Goal: Task Accomplishment & Management: Manage account settings

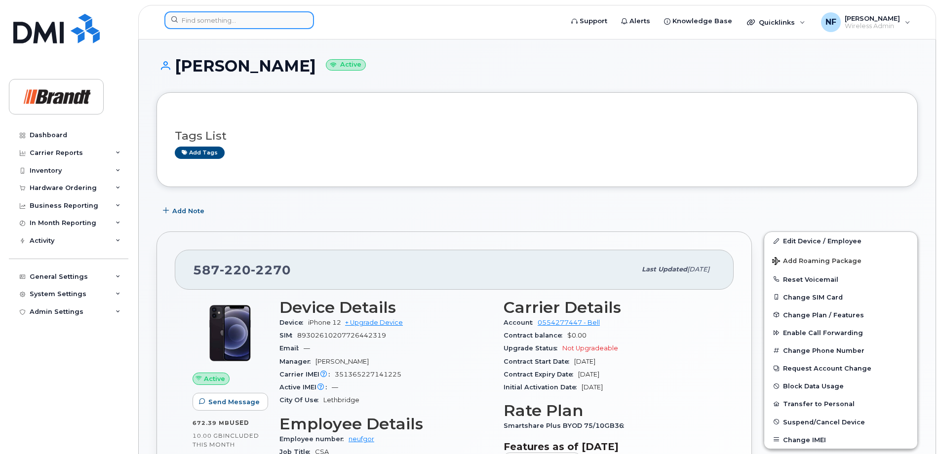
click at [281, 18] on input at bounding box center [239, 20] width 150 height 18
paste input "13065106295"
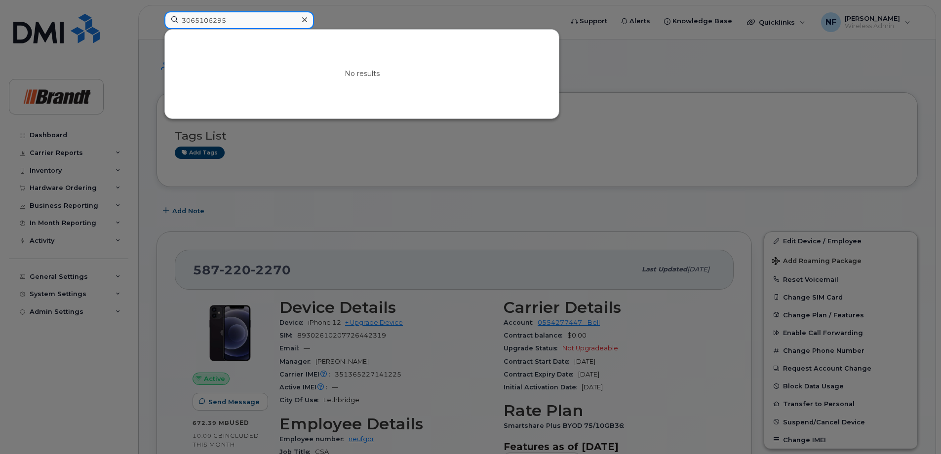
type input "3065106295"
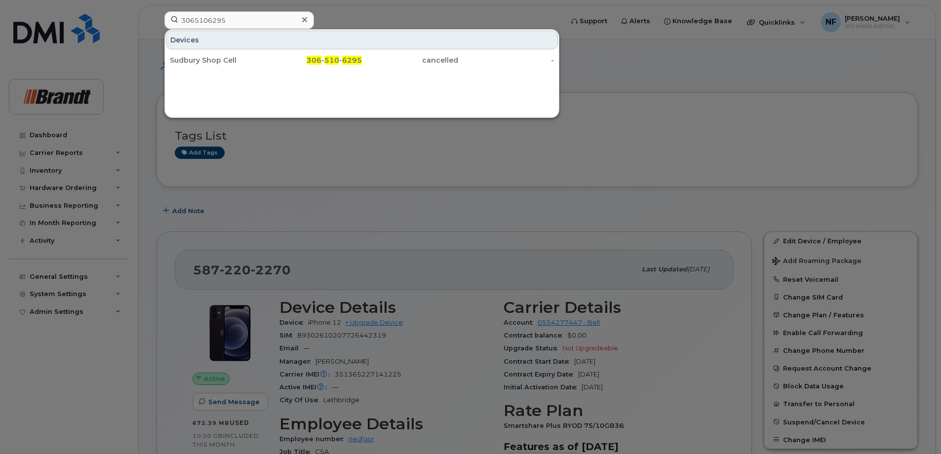
click at [304, 20] on icon at bounding box center [304, 19] width 5 height 5
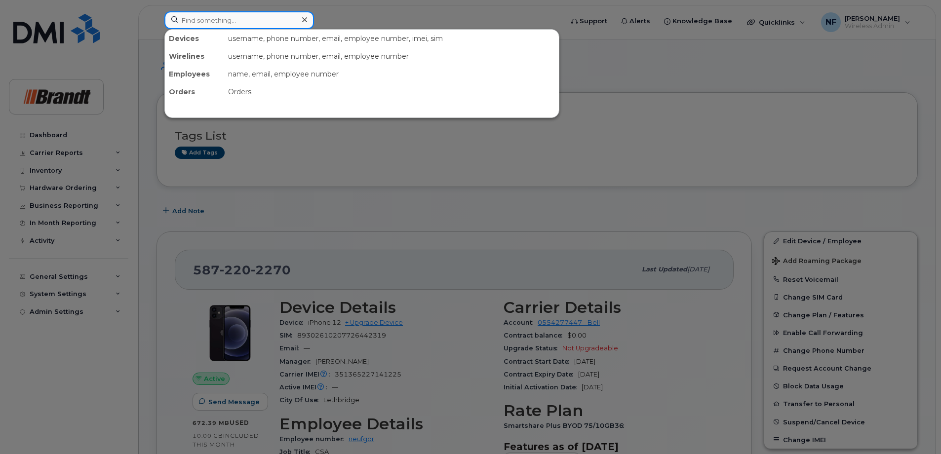
drag, startPoint x: 304, startPoint y: 20, endPoint x: 285, endPoint y: 20, distance: 19.3
click at [302, 20] on div at bounding box center [239, 20] width 150 height 18
paste input "+13068126489"
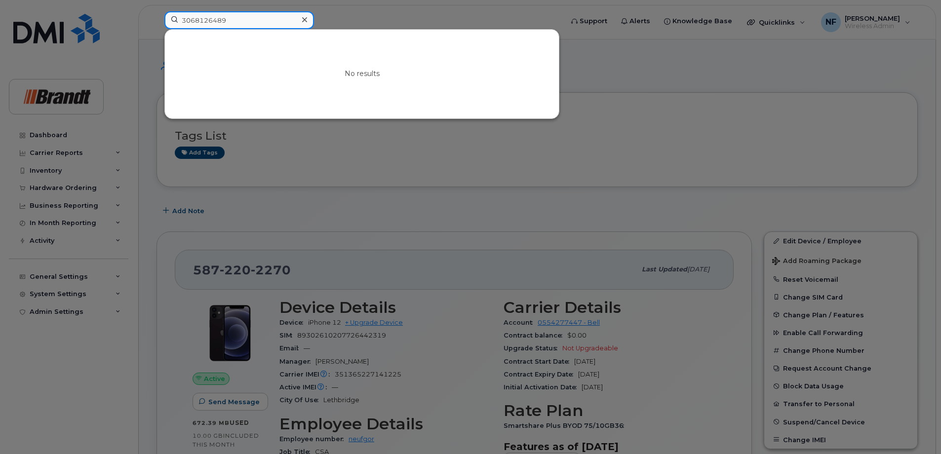
type input "3068126489"
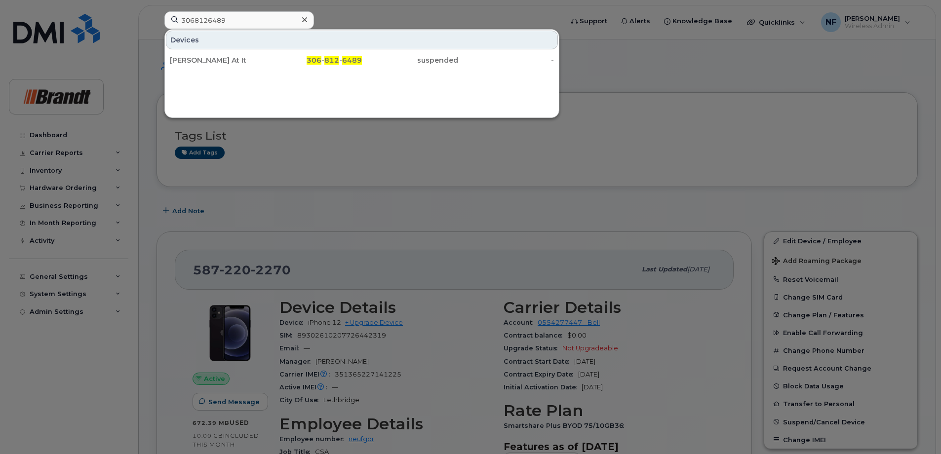
click at [302, 22] on icon at bounding box center [304, 20] width 5 height 8
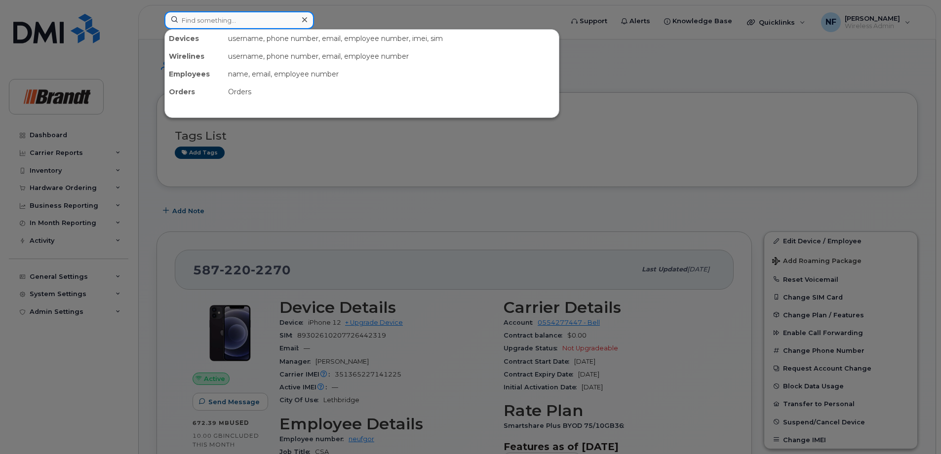
click at [261, 19] on input at bounding box center [239, 20] width 150 height 18
paste input "(368) 992-3050"
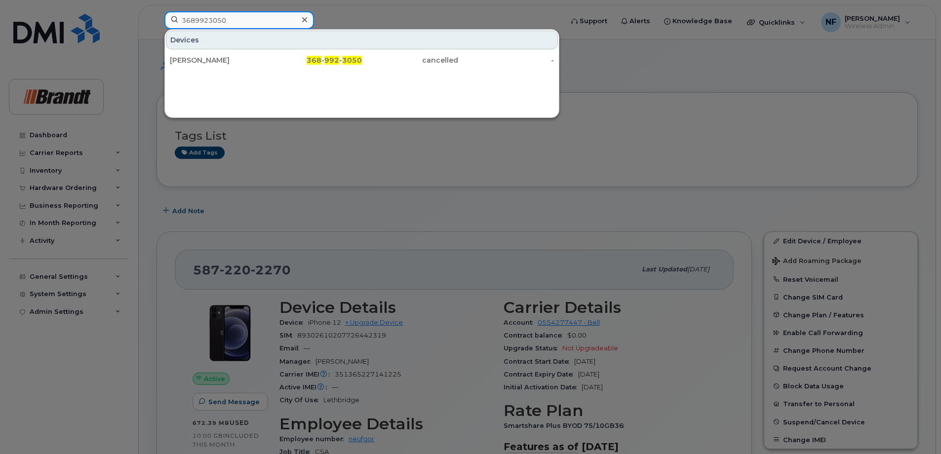
click at [261, 19] on input "3689923050" at bounding box center [239, 20] width 150 height 18
type input "3689923050"
click at [280, 56] on div "368 - 992 - 3050" at bounding box center [314, 60] width 96 height 10
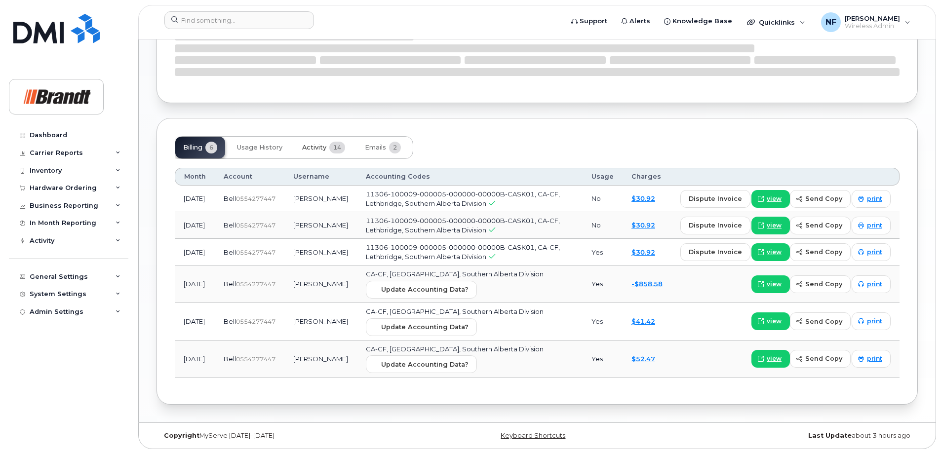
click at [327, 142] on button "Activity 14" at bounding box center [323, 148] width 59 height 22
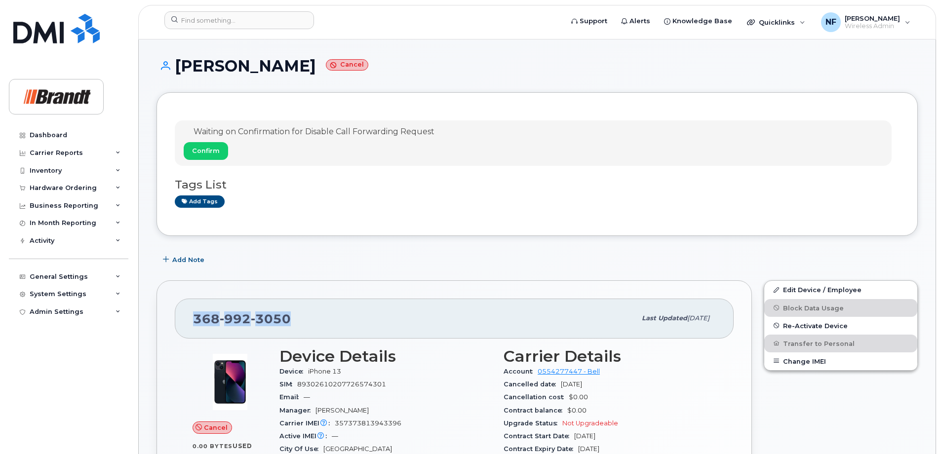
drag, startPoint x: 288, startPoint y: 318, endPoint x: 195, endPoint y: 315, distance: 92.9
click at [195, 315] on span "368 992 3050" at bounding box center [242, 319] width 98 height 15
drag, startPoint x: 195, startPoint y: 315, endPoint x: 299, endPoint y: 318, distance: 103.7
click at [299, 318] on div "368 992 3050" at bounding box center [414, 318] width 443 height 21
drag, startPoint x: 286, startPoint y: 320, endPoint x: 199, endPoint y: 319, distance: 87.4
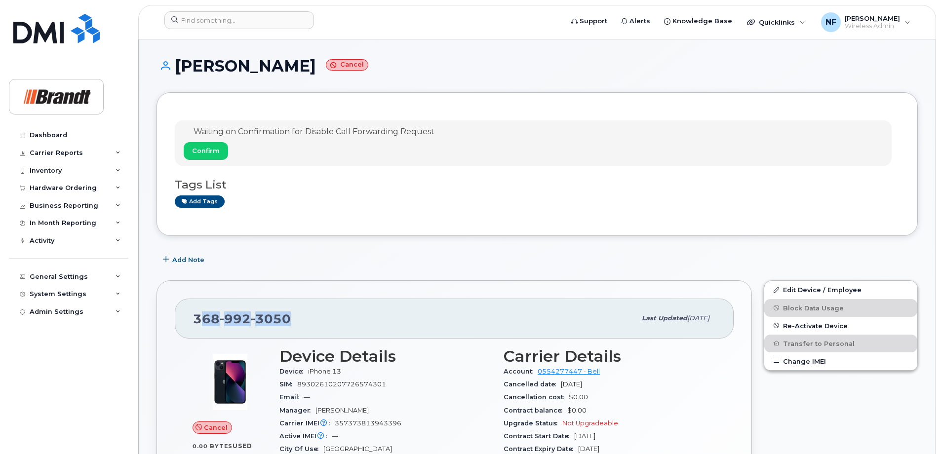
click at [199, 319] on span "368 992 3050" at bounding box center [242, 319] width 98 height 15
drag, startPoint x: 199, startPoint y: 319, endPoint x: 326, endPoint y: 319, distance: 127.4
click at [326, 319] on div "368 992 3050" at bounding box center [414, 318] width 443 height 21
drag, startPoint x: 197, startPoint y: 317, endPoint x: 294, endPoint y: 315, distance: 97.3
click at [294, 315] on div "368 992 3050 Last updated Aug 11, 2025" at bounding box center [454, 319] width 559 height 40
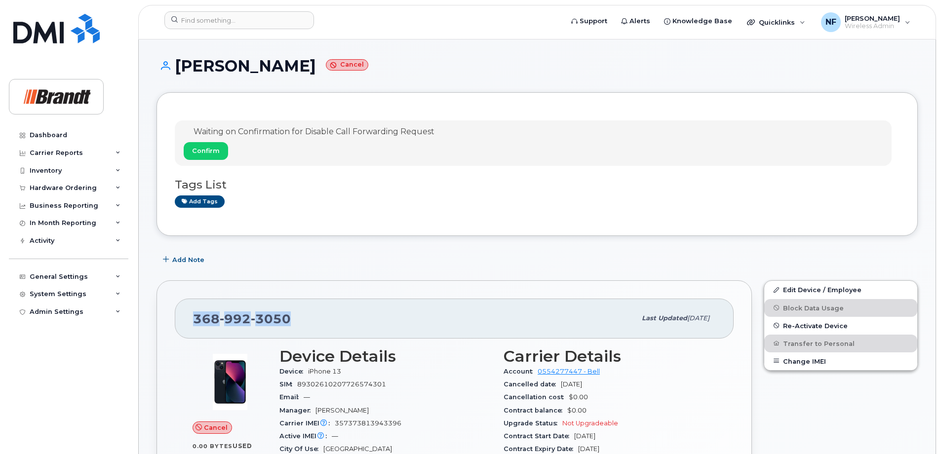
drag, startPoint x: 294, startPoint y: 315, endPoint x: 338, endPoint y: 309, distance: 44.3
click at [338, 309] on div "368 992 3050" at bounding box center [414, 318] width 443 height 21
click at [281, 23] on input at bounding box center [239, 20] width 150 height 18
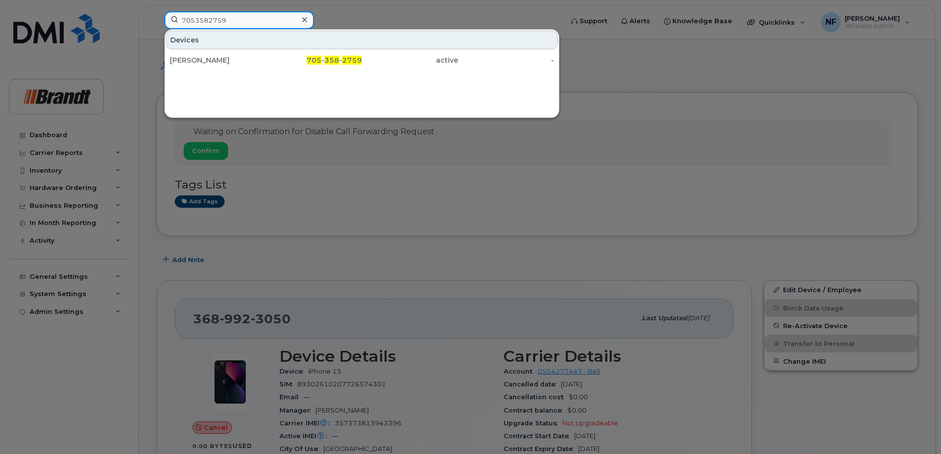
type input "7053582759"
drag, startPoint x: 278, startPoint y: 62, endPoint x: 357, endPoint y: 79, distance: 80.4
click at [278, 62] on div "705 - 358 - 2759" at bounding box center [314, 60] width 96 height 10
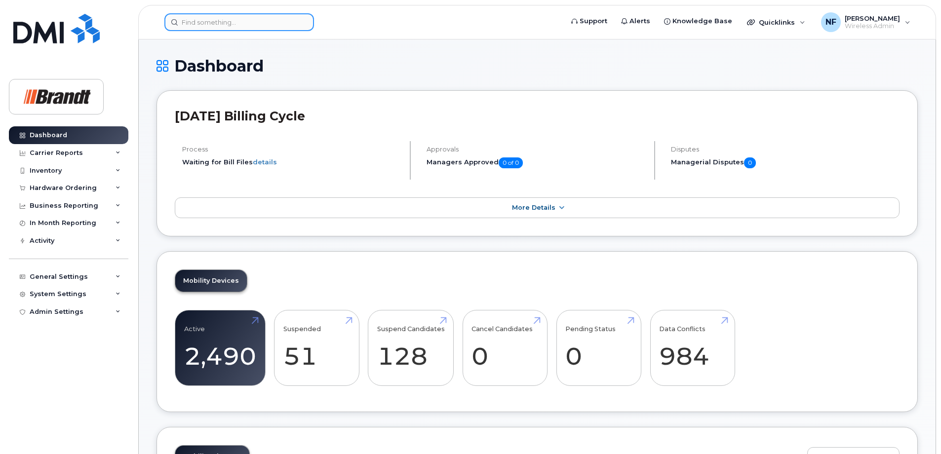
click at [211, 24] on input at bounding box center [239, 22] width 150 height 18
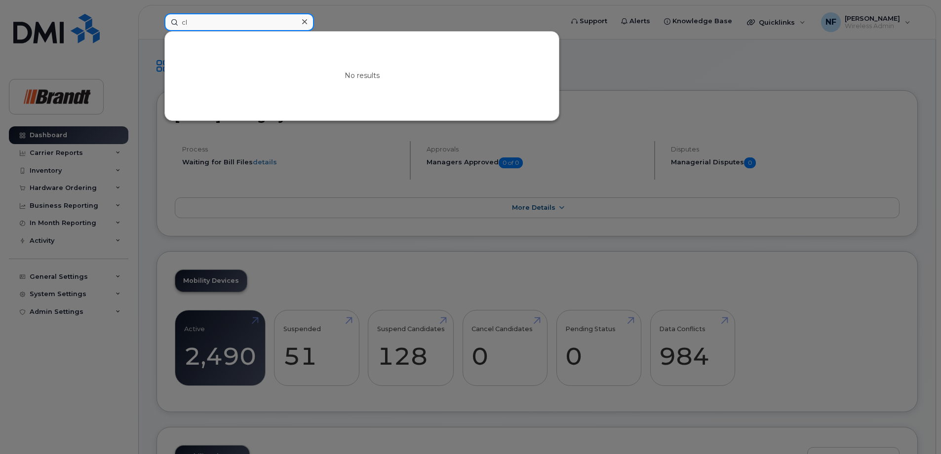
type input "c"
click at [262, 25] on input at bounding box center [239, 22] width 150 height 18
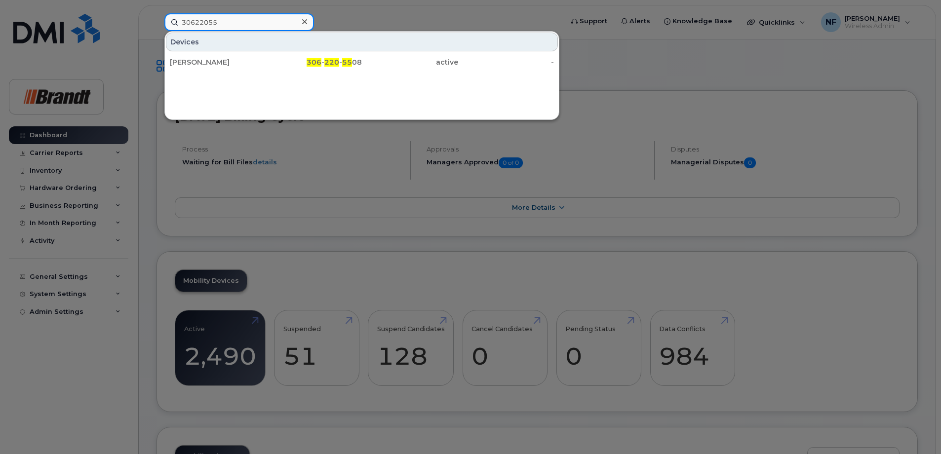
type input "30622055"
drag, startPoint x: 278, startPoint y: 62, endPoint x: 353, endPoint y: 78, distance: 76.6
click at [278, 62] on div "306 - 220 - 55 08" at bounding box center [314, 62] width 96 height 10
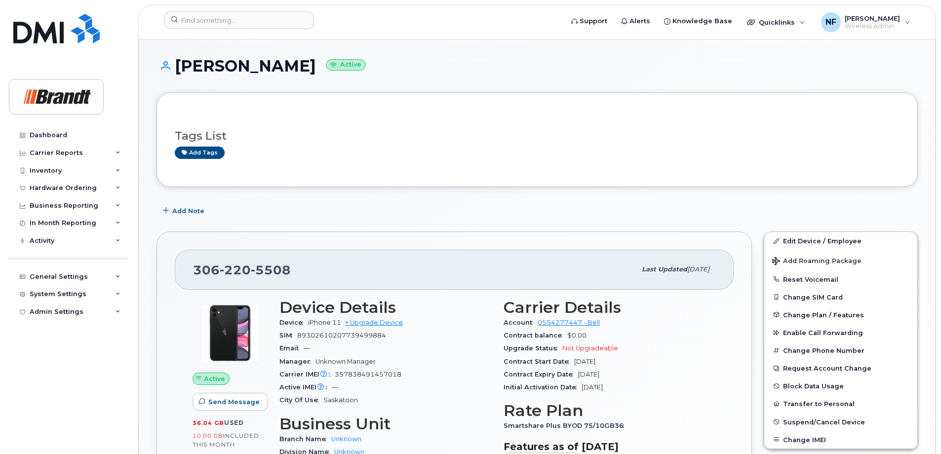
scroll to position [49, 0]
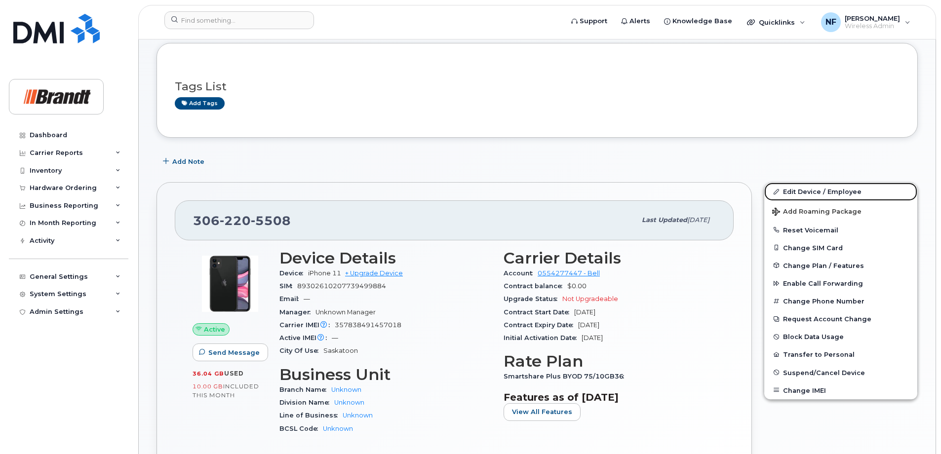
click at [790, 194] on link "Edit Device / Employee" at bounding box center [840, 192] width 153 height 18
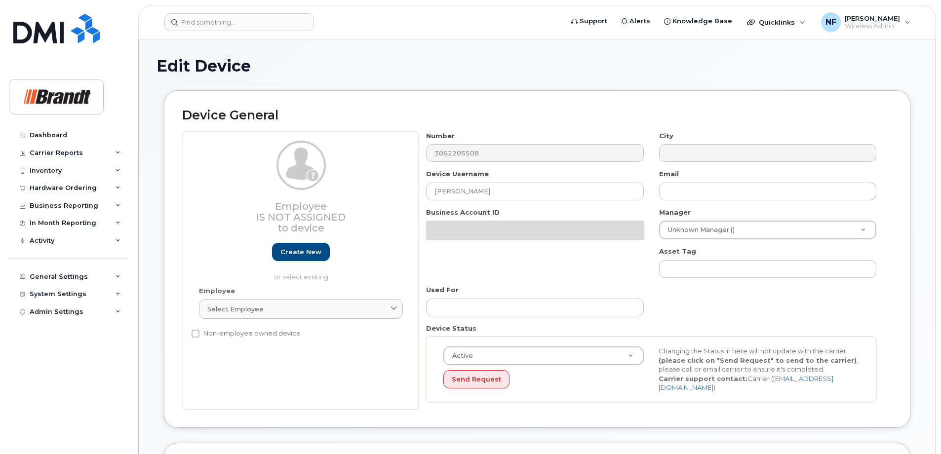
select select "33722384"
select select "34499151"
select select "35132258"
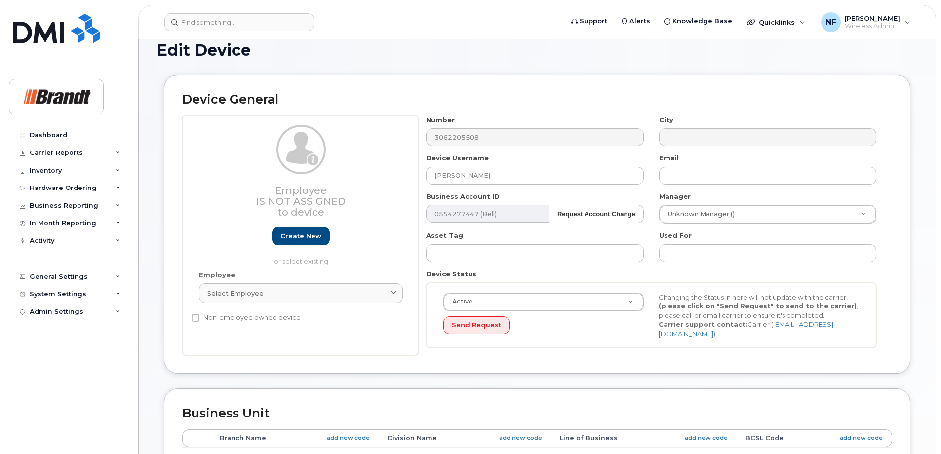
scroll to position [65, 0]
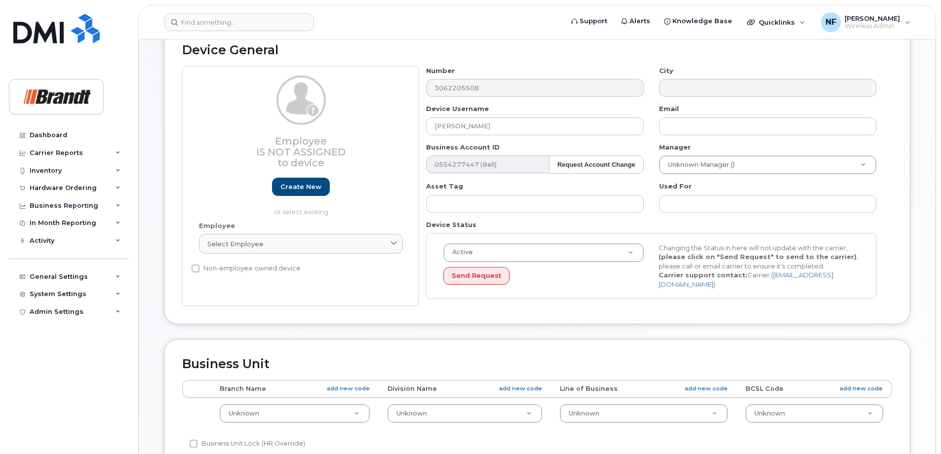
click at [330, 252] on link "Select employee" at bounding box center [301, 244] width 204 height 20
type input "z"
type input "e"
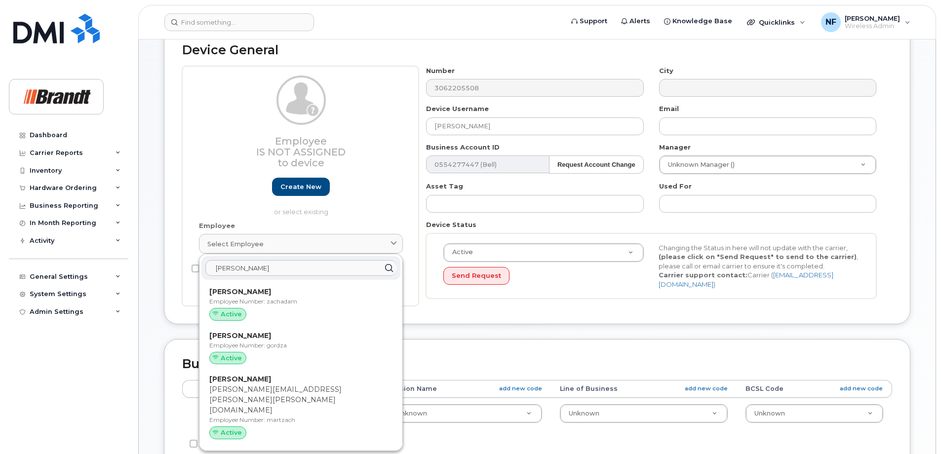
type input "[PERSON_NAME]"
click at [187, 218] on div "Employee Is not assigned to device Create new or select existing Employee Selec…" at bounding box center [300, 186] width 237 height 240
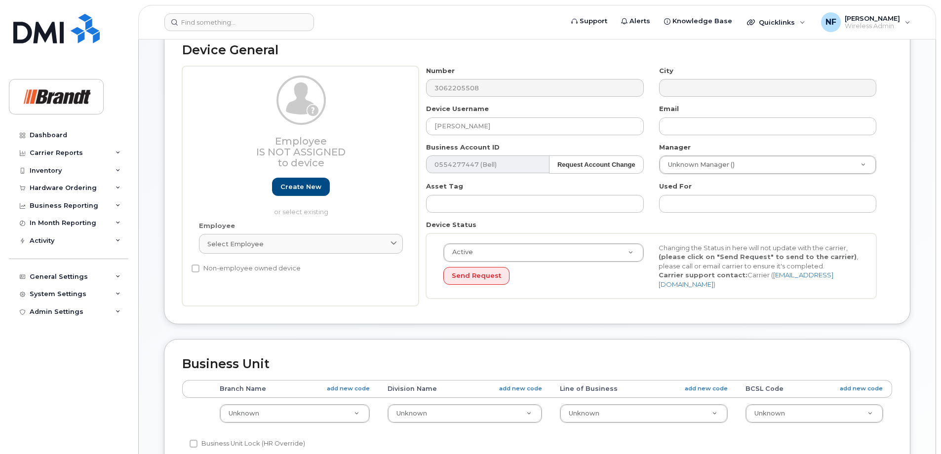
click at [198, 269] on input "Non-employee owned device" at bounding box center [196, 269] width 8 height 8
click at [196, 268] on input "Non-employee owned device" at bounding box center [196, 269] width 8 height 8
checkbox input "false"
click at [253, 246] on span "Select employee" at bounding box center [235, 243] width 56 height 9
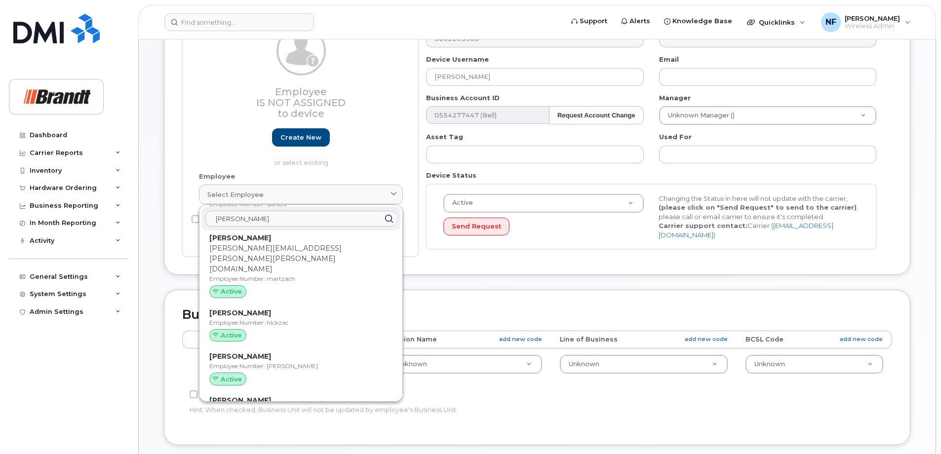
scroll to position [0, 0]
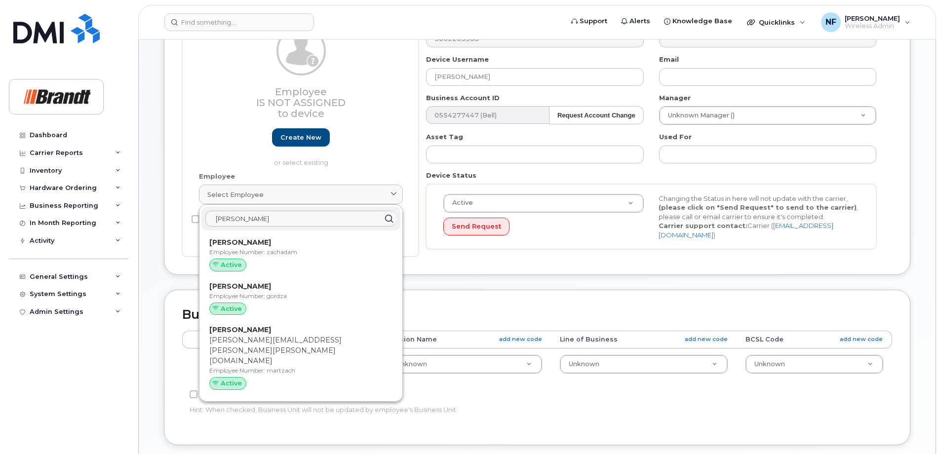
drag, startPoint x: 243, startPoint y: 220, endPoint x: 194, endPoint y: 223, distance: 49.0
click at [194, 223] on div "Employee Is not assigned to device Create new or select existing Employee Selec…" at bounding box center [300, 137] width 237 height 240
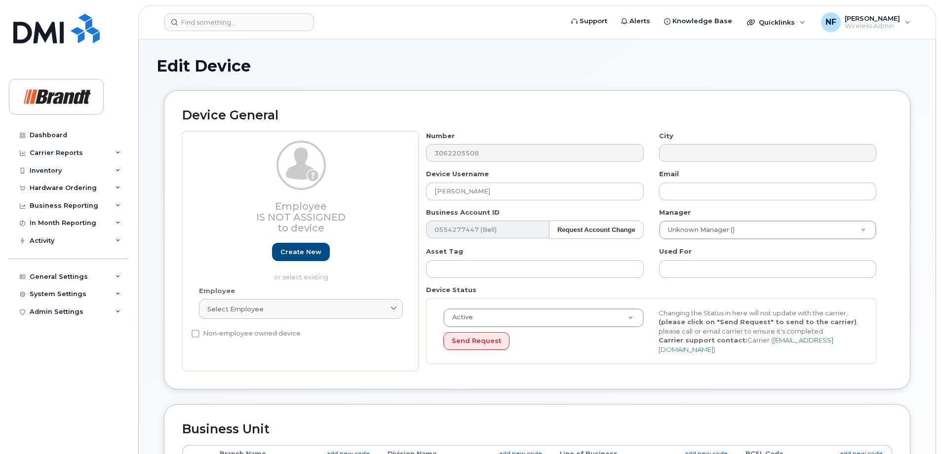
click at [314, 310] on div "Select employee" at bounding box center [300, 309] width 187 height 9
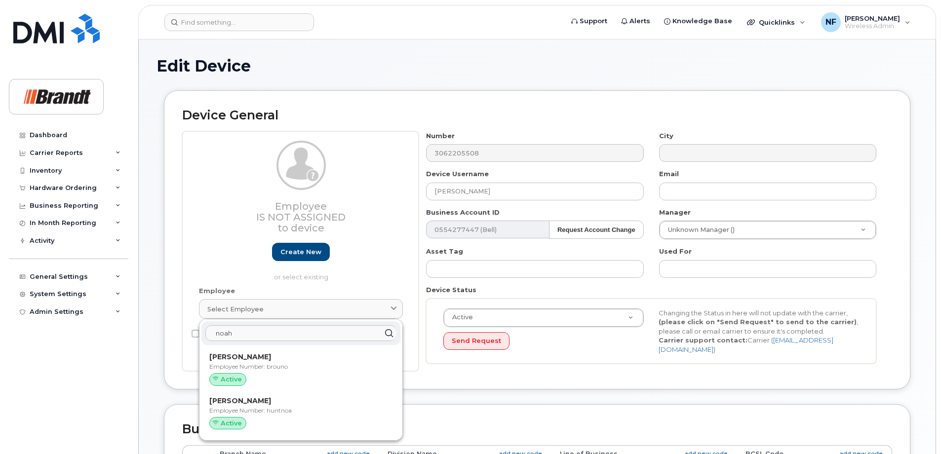
scroll to position [49, 0]
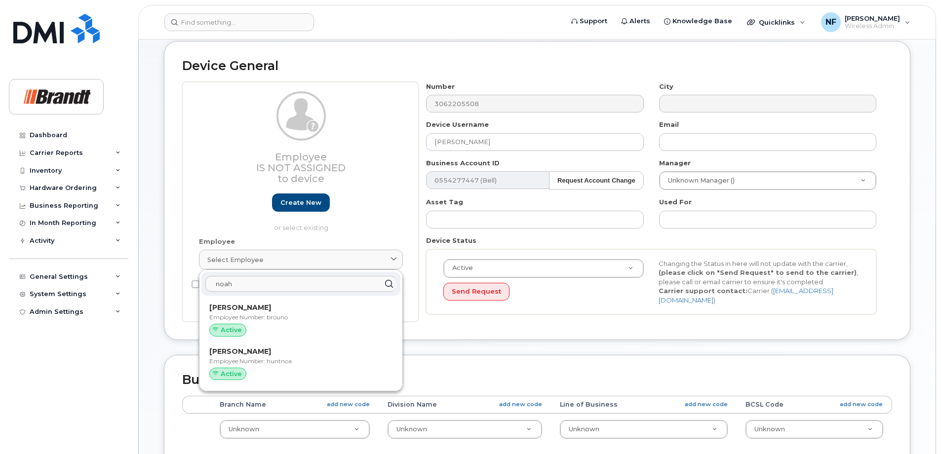
drag, startPoint x: 264, startPoint y: 288, endPoint x: 209, endPoint y: 285, distance: 54.4
click at [210, 285] on input "noah" at bounding box center [300, 284] width 191 height 16
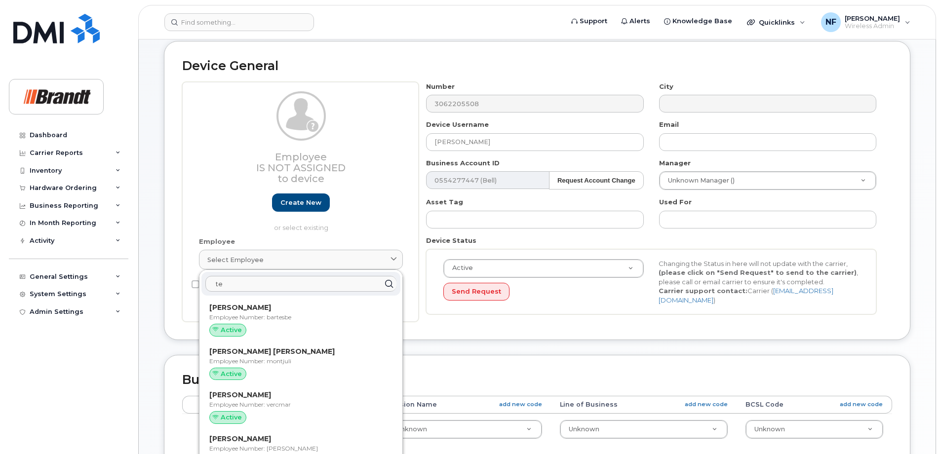
type input "t"
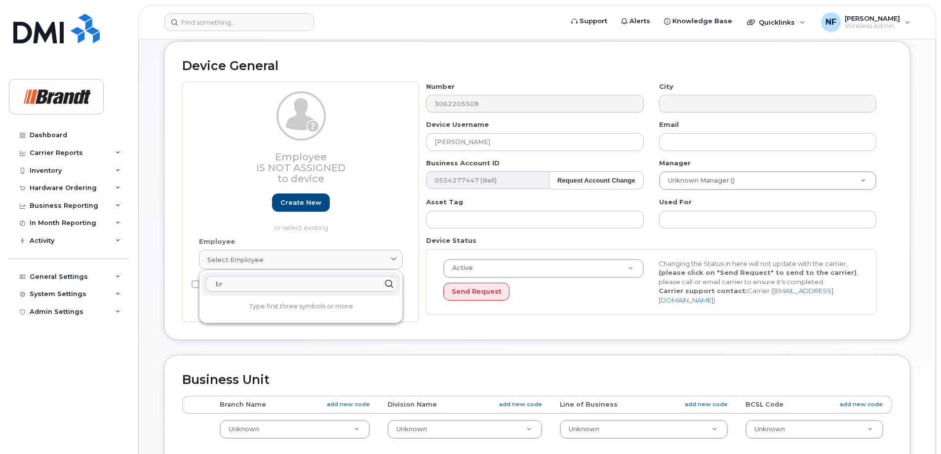
type input "b"
type input "p"
type input "w"
click at [312, 203] on link "Create new" at bounding box center [301, 203] width 58 height 18
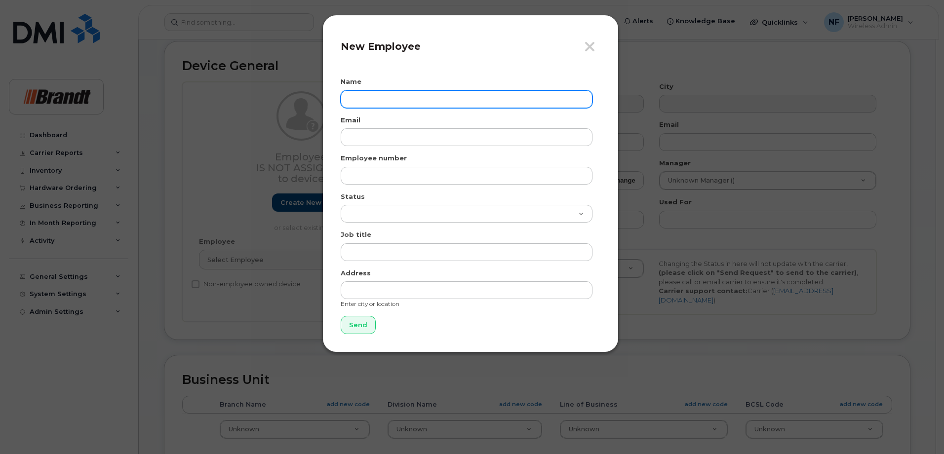
click at [413, 98] on input "text" at bounding box center [467, 99] width 252 height 18
click at [413, 98] on input "Zach" at bounding box center [467, 99] width 252 height 18
type input "Zach Edwards"
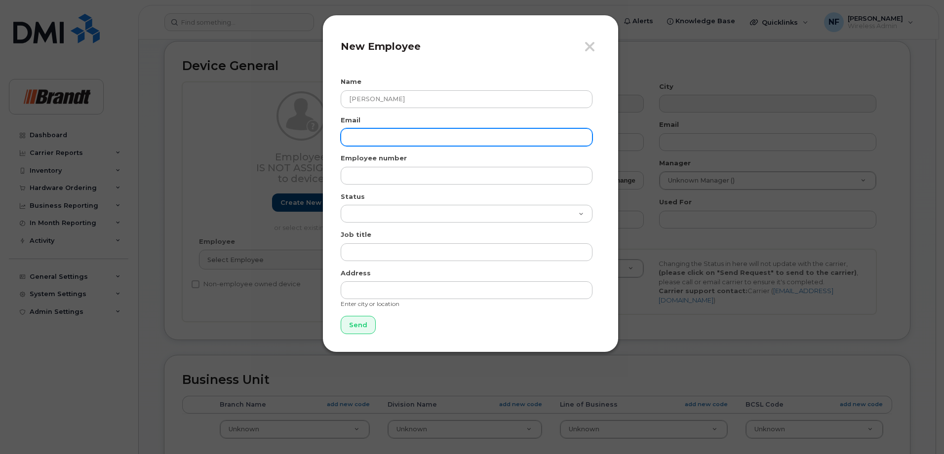
click at [371, 134] on input "email" at bounding box center [467, 137] width 252 height 18
paste input "zedwards@brandt.ca"
type input "zedwards@brandt.ca"
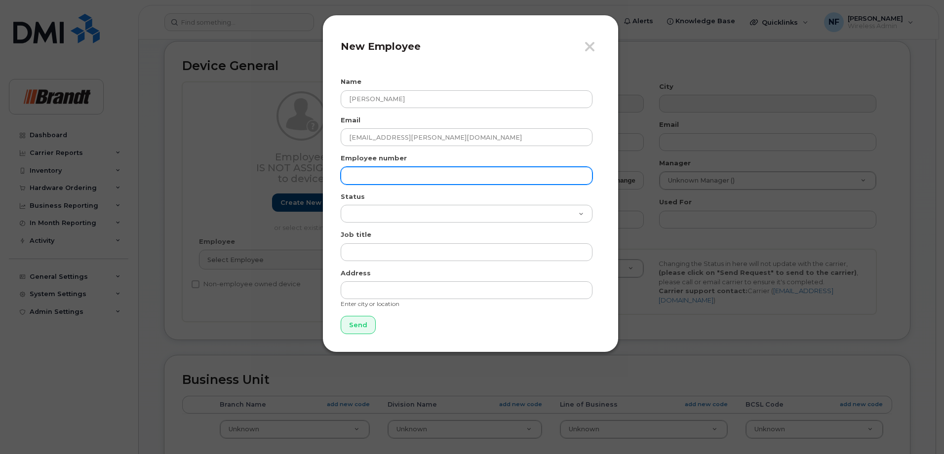
click at [391, 176] on input "text" at bounding box center [467, 176] width 252 height 18
click at [401, 179] on input "text" at bounding box center [467, 176] width 252 height 18
paste input "edwzach"
type input "edwzach"
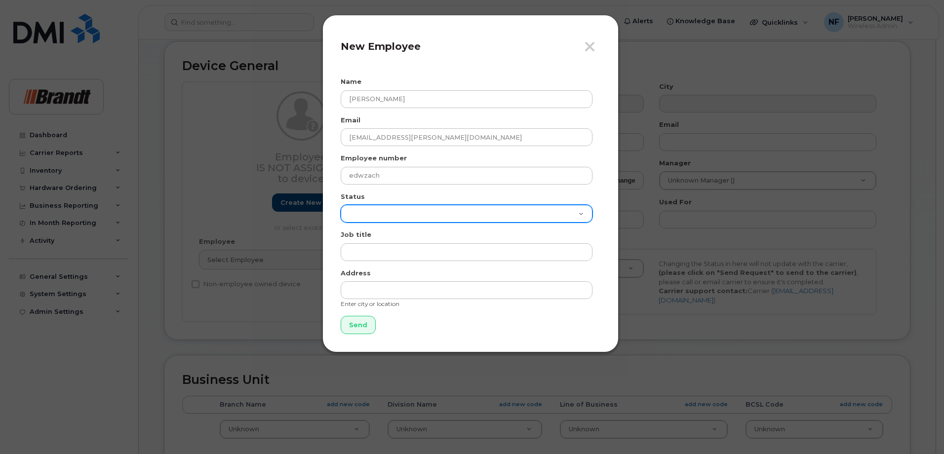
click at [412, 210] on select "Active On-Leave Long Term Short Term Maternity Leave Temp Layoff Inactive" at bounding box center [467, 214] width 252 height 18
select select "active"
click at [341, 205] on select "Active On-Leave Long Term Short Term Maternity Leave Temp Layoff Inactive" at bounding box center [467, 214] width 252 height 18
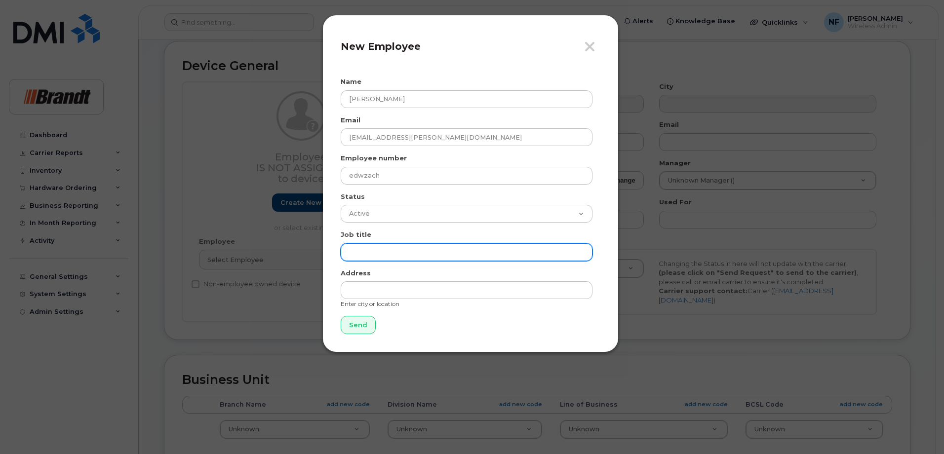
click at [392, 246] on input "text" at bounding box center [467, 252] width 252 height 18
type input "Fieldman BCST - C&F"
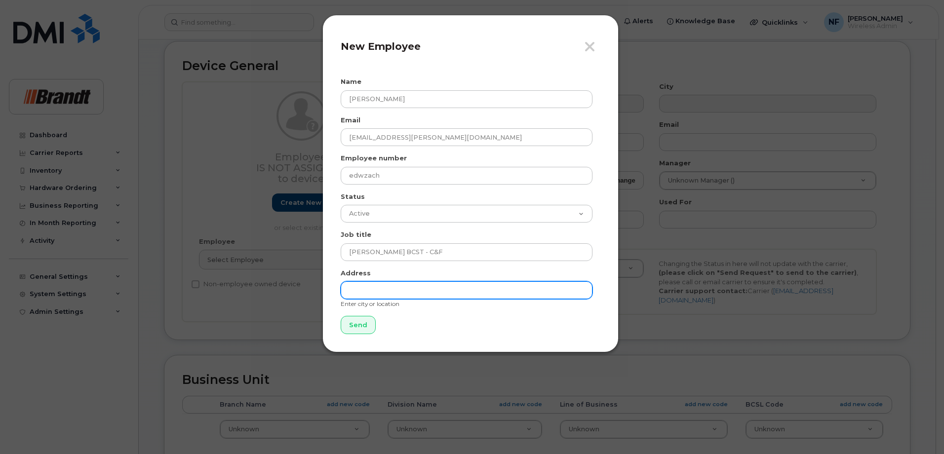
click at [403, 288] on input "text" at bounding box center [467, 290] width 252 height 18
type input "Saskatoon"
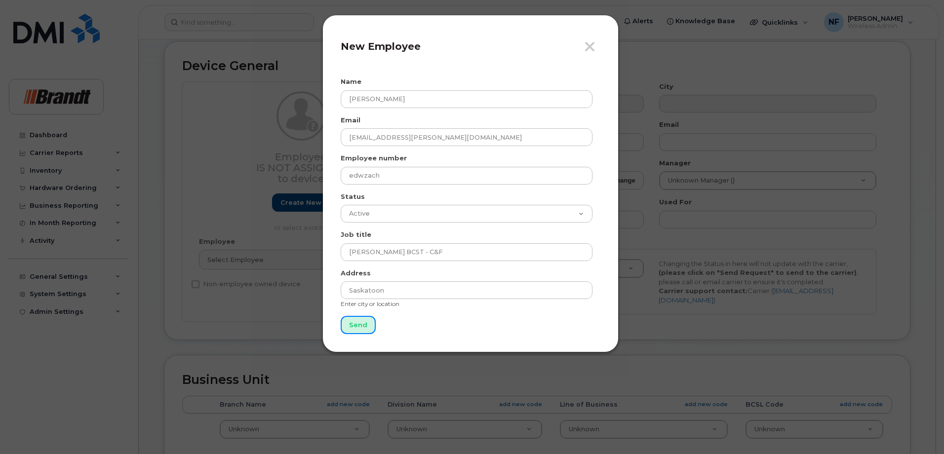
click at [363, 326] on input "Send" at bounding box center [358, 325] width 35 height 18
type input "Send"
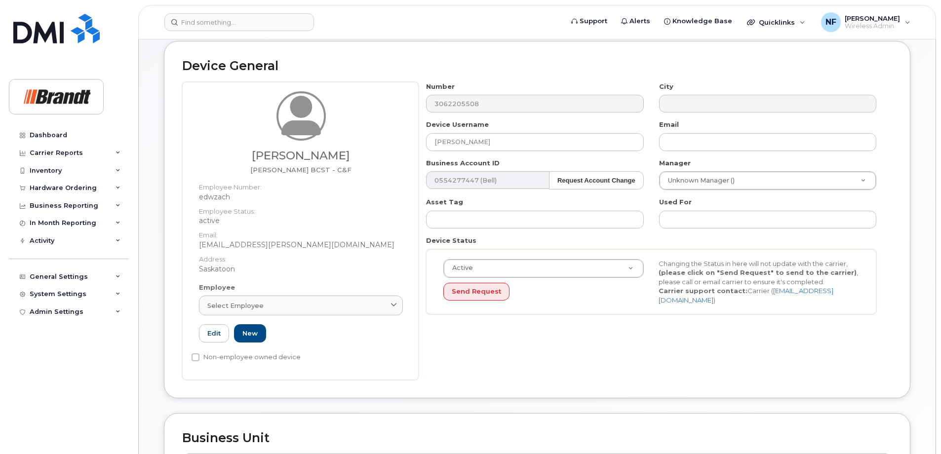
click at [321, 305] on div "Select employee" at bounding box center [300, 305] width 187 height 9
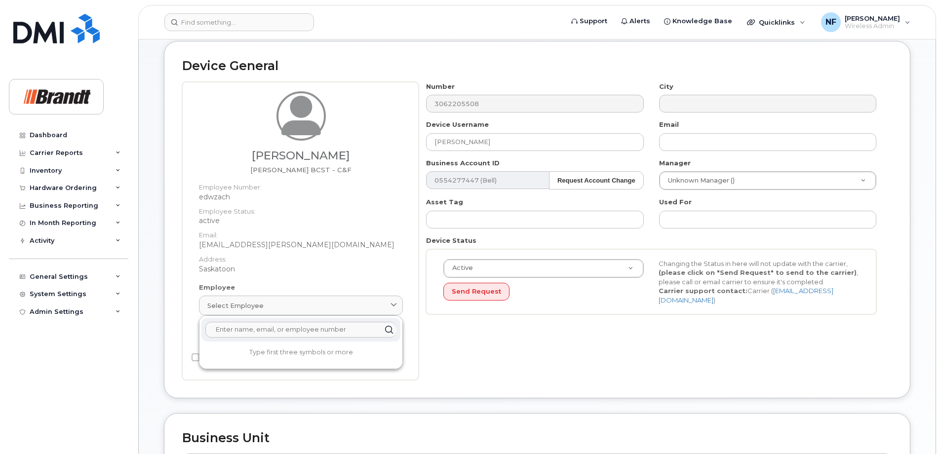
click at [323, 332] on input "text" at bounding box center [300, 330] width 191 height 16
type input "x"
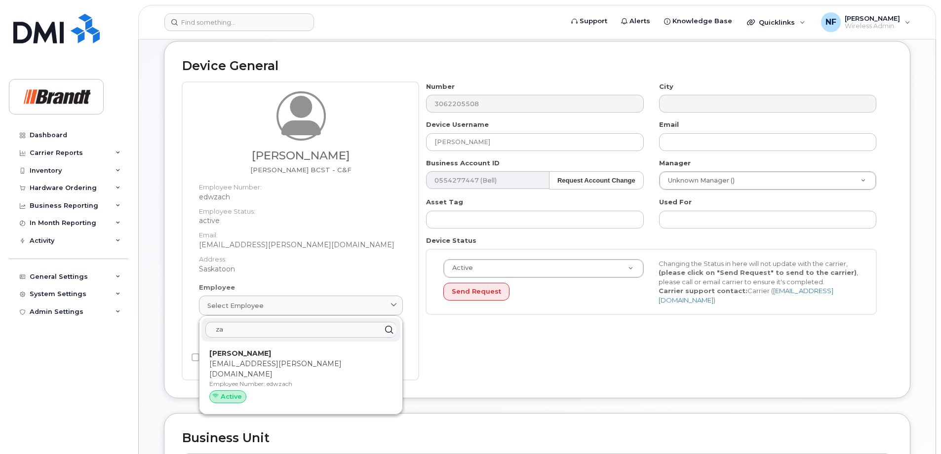
type input "z"
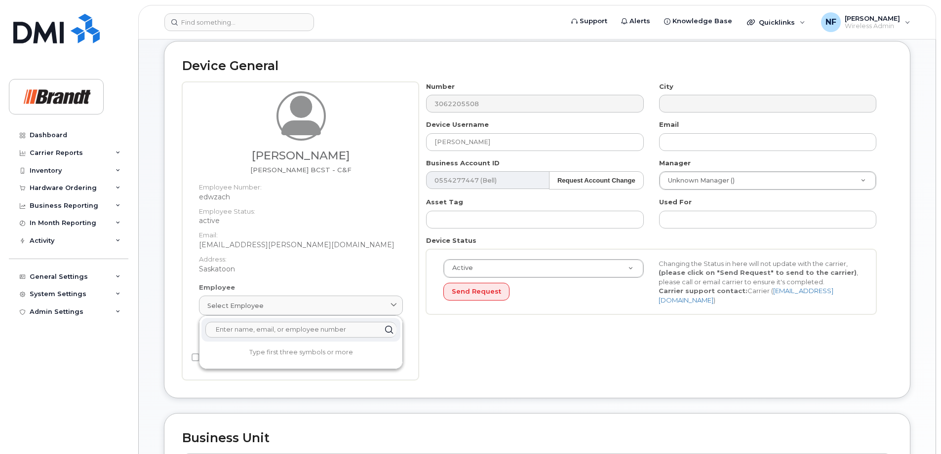
type input "x"
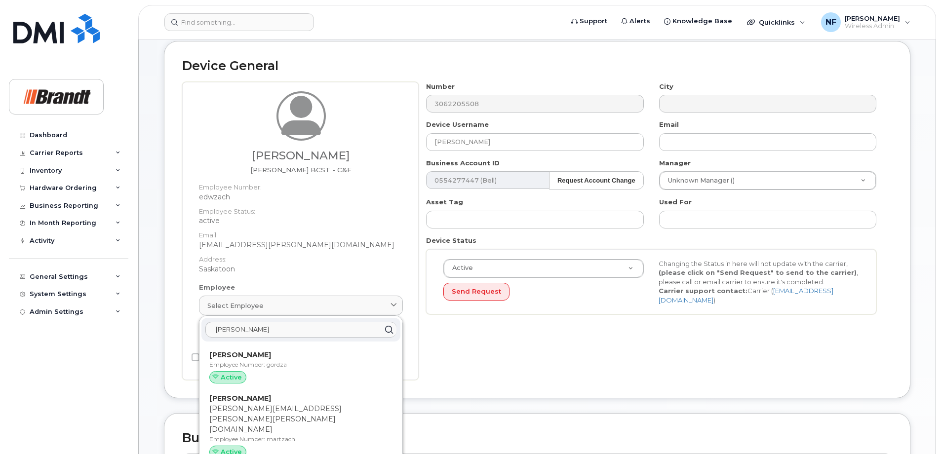
scroll to position [0, 0]
type input "zach"
click at [474, 350] on div "Number 3062205508 City Device Username Zach Edwards Email Business Account ID 0…" at bounding box center [656, 231] width 474 height 298
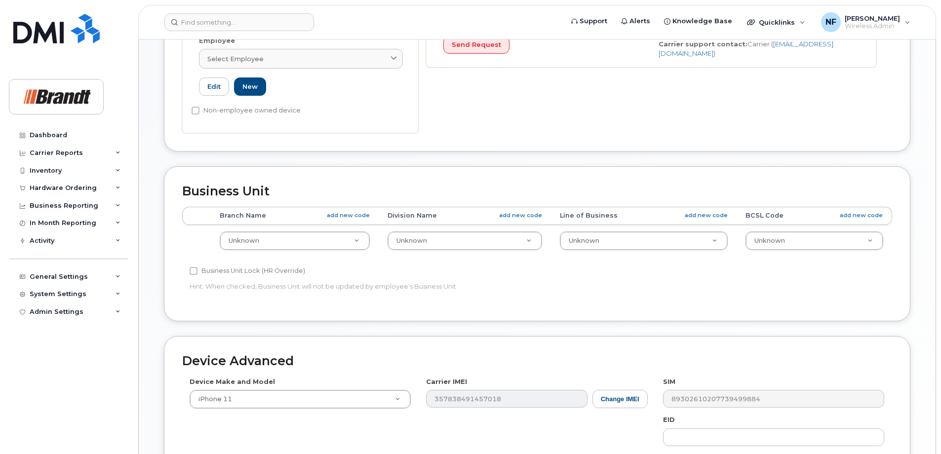
scroll to position [473, 0]
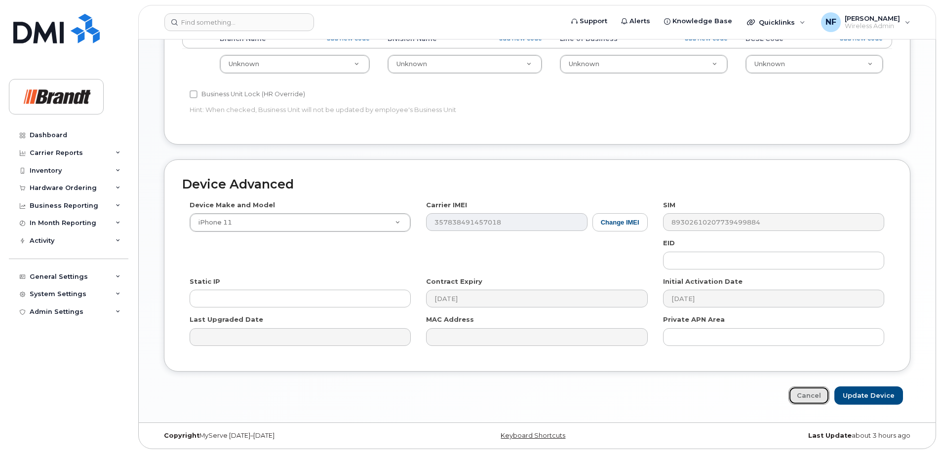
click at [824, 395] on link "Cancel" at bounding box center [809, 396] width 41 height 18
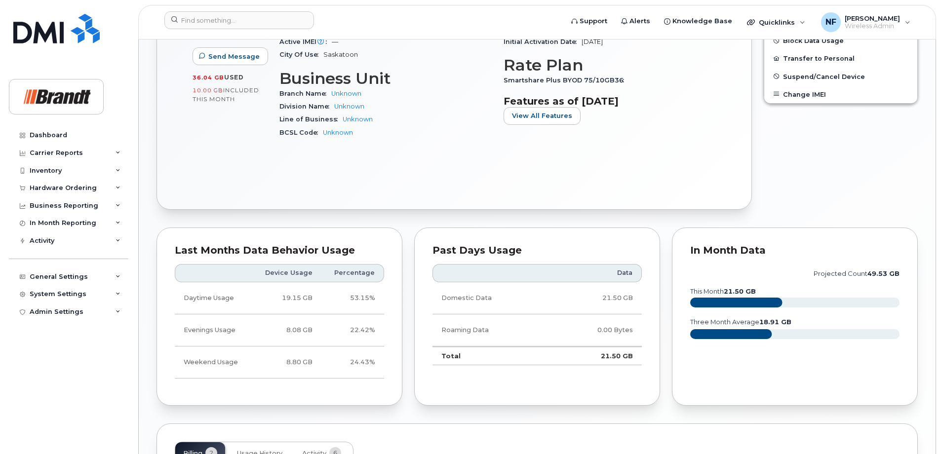
scroll to position [512, 0]
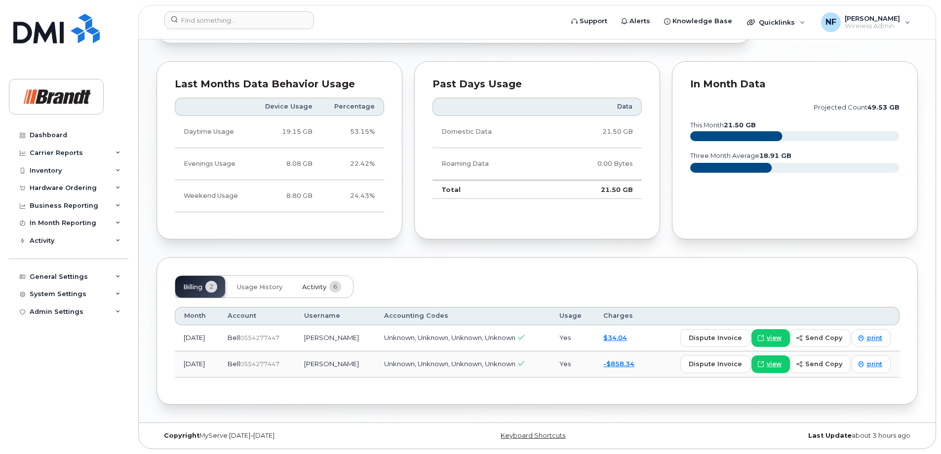
click at [325, 290] on span "Activity" at bounding box center [314, 287] width 24 height 8
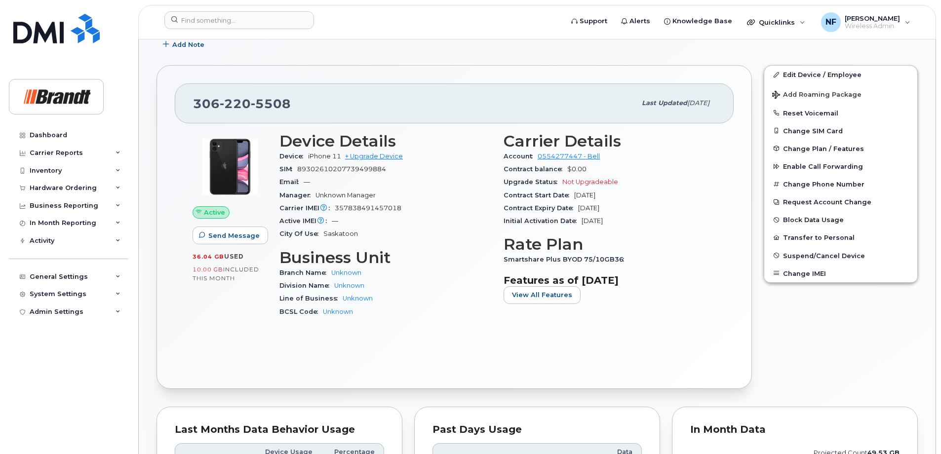
scroll to position [0, 0]
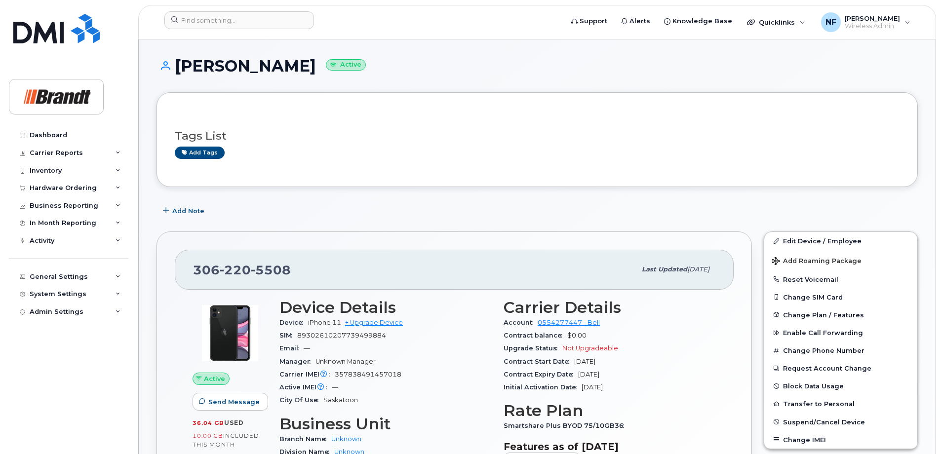
click at [257, 268] on span "5508" at bounding box center [271, 270] width 40 height 15
copy span "306 220 5508"
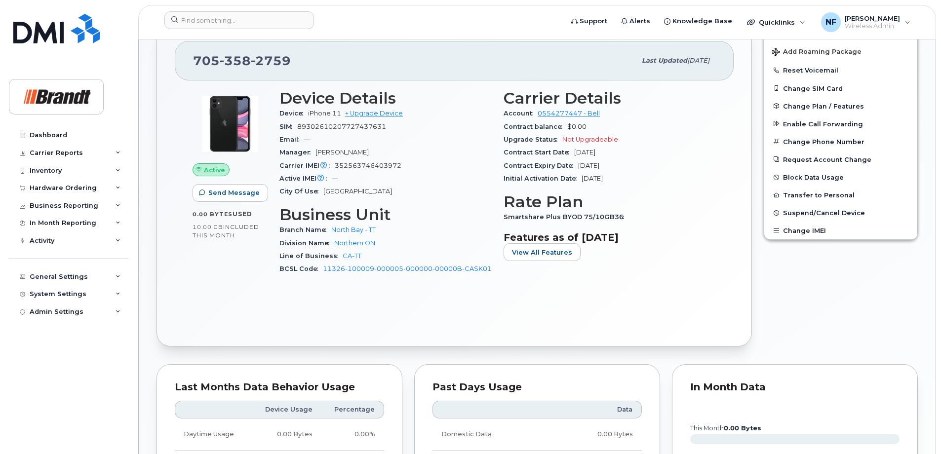
scroll to position [543, 0]
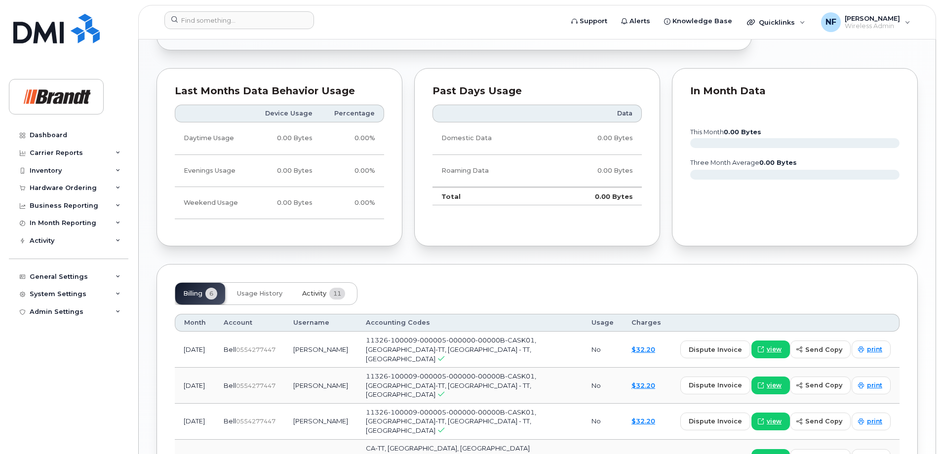
click at [301, 295] on button "Activity 11" at bounding box center [323, 294] width 59 height 22
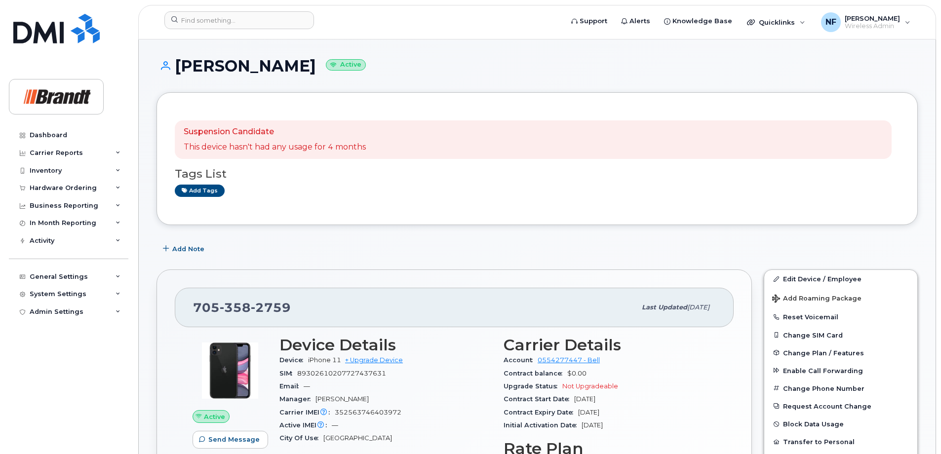
scroll to position [99, 0]
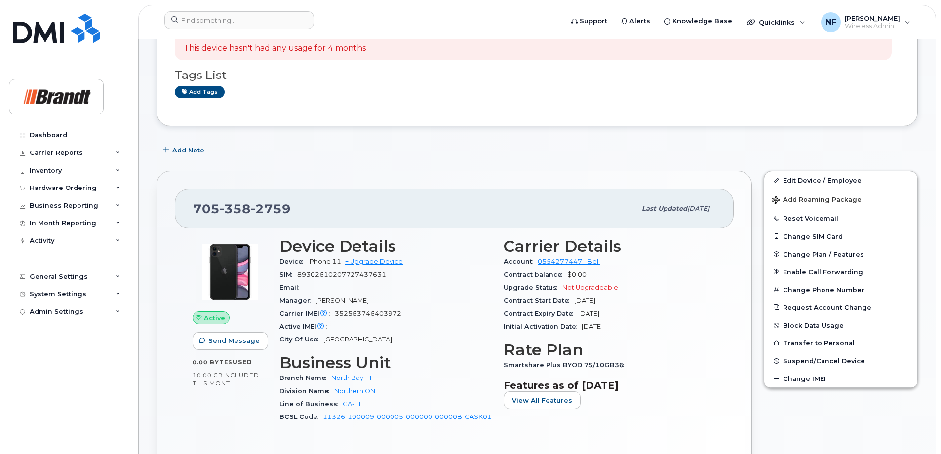
click at [274, 207] on span "2759" at bounding box center [271, 208] width 40 height 15
copy span "[PHONE_NUMBER]"
click at [377, 315] on span "352563746403972" at bounding box center [368, 313] width 67 height 7
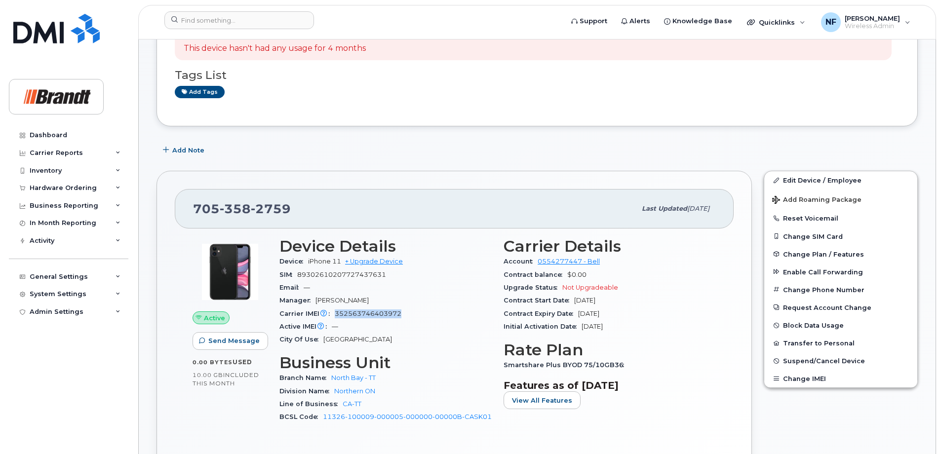
copy span "352563746403972"
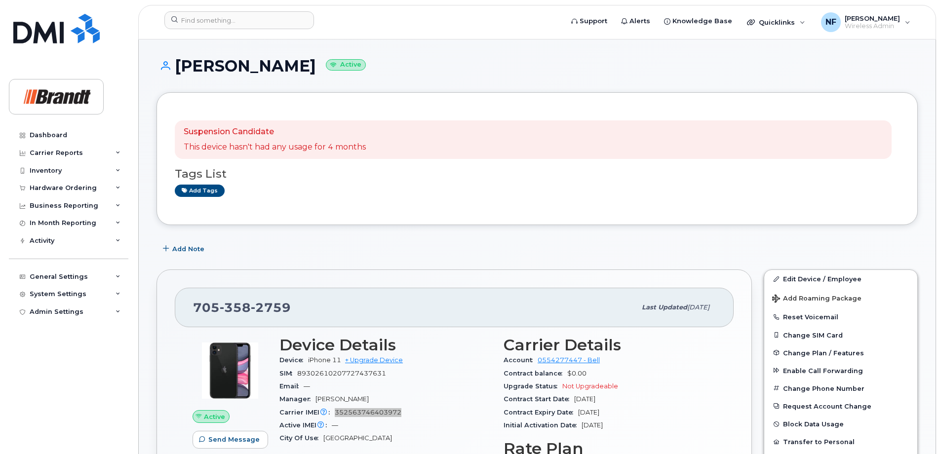
scroll to position [148, 0]
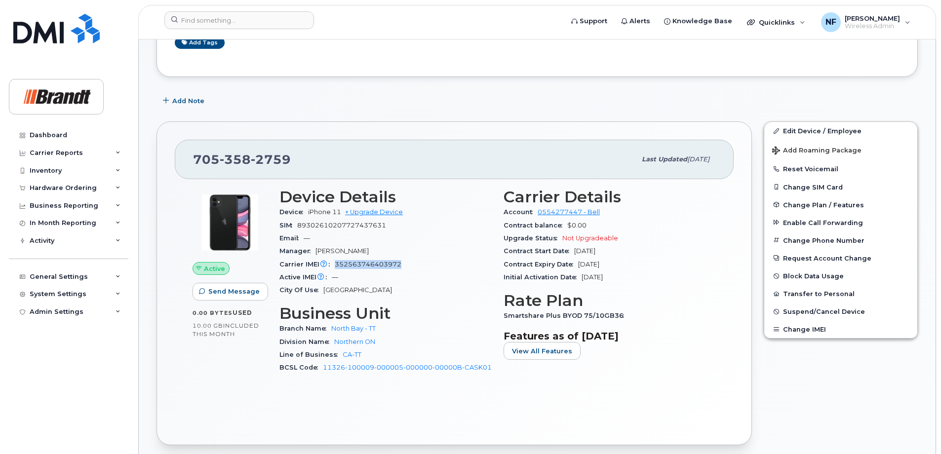
click at [386, 262] on span "352563746403972" at bounding box center [368, 264] width 67 height 7
